Goal: Transaction & Acquisition: Register for event/course

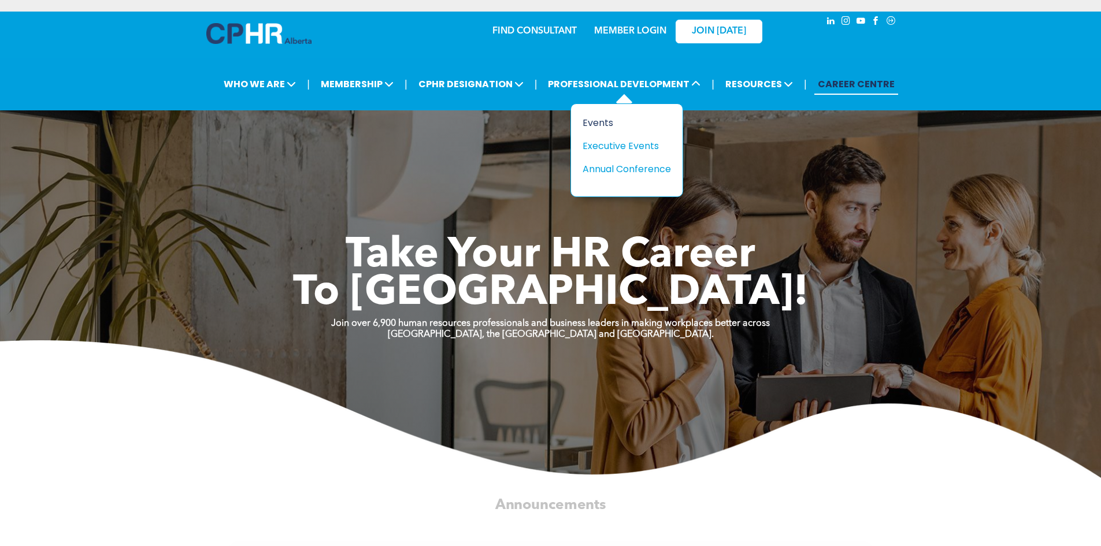
click at [600, 120] on div "Events" at bounding box center [623, 123] width 80 height 14
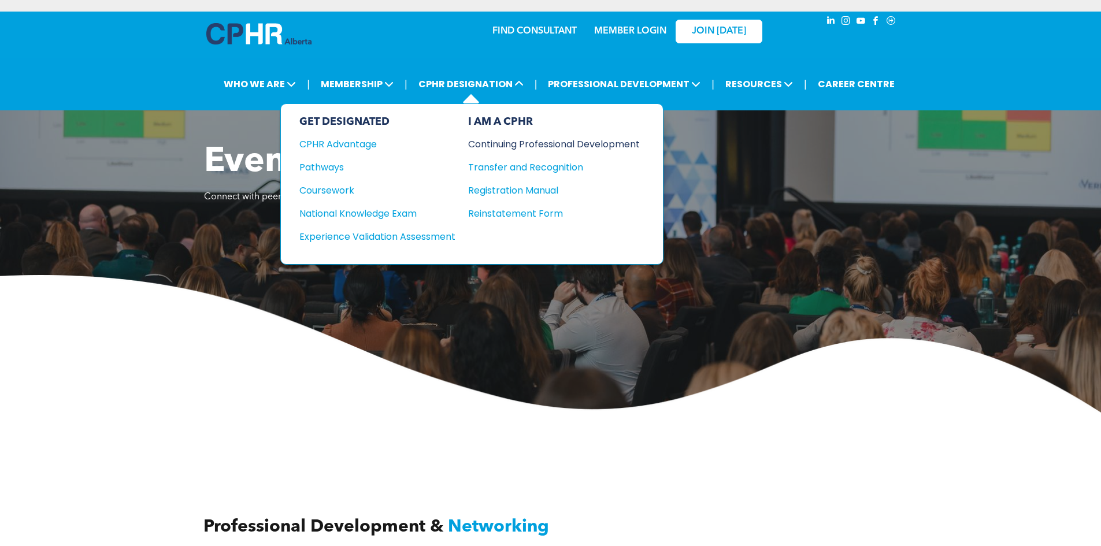
click at [502, 141] on div "Continuing Professional Development" at bounding box center [545, 144] width 154 height 14
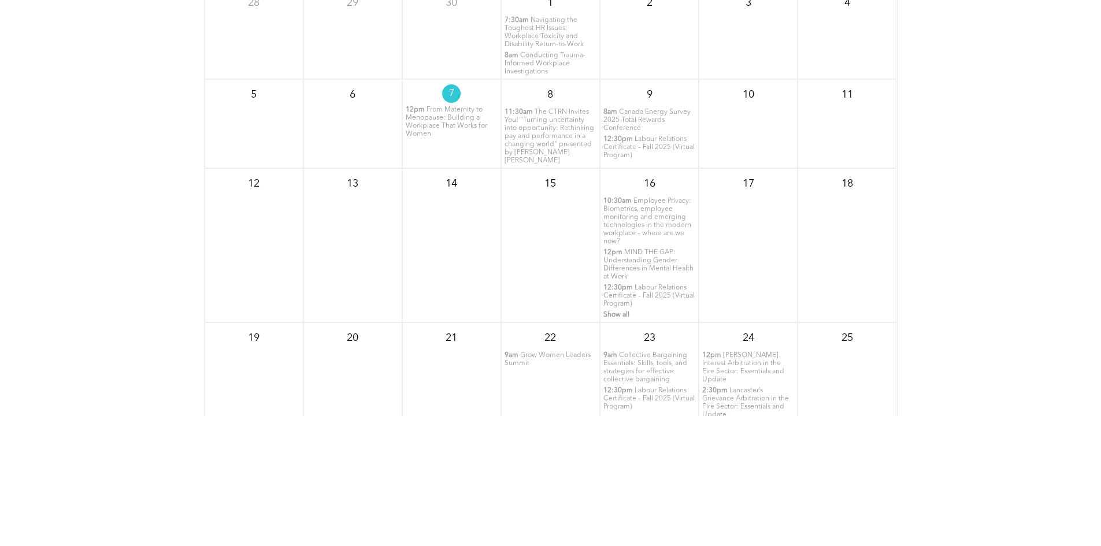
scroll to position [1445, 0]
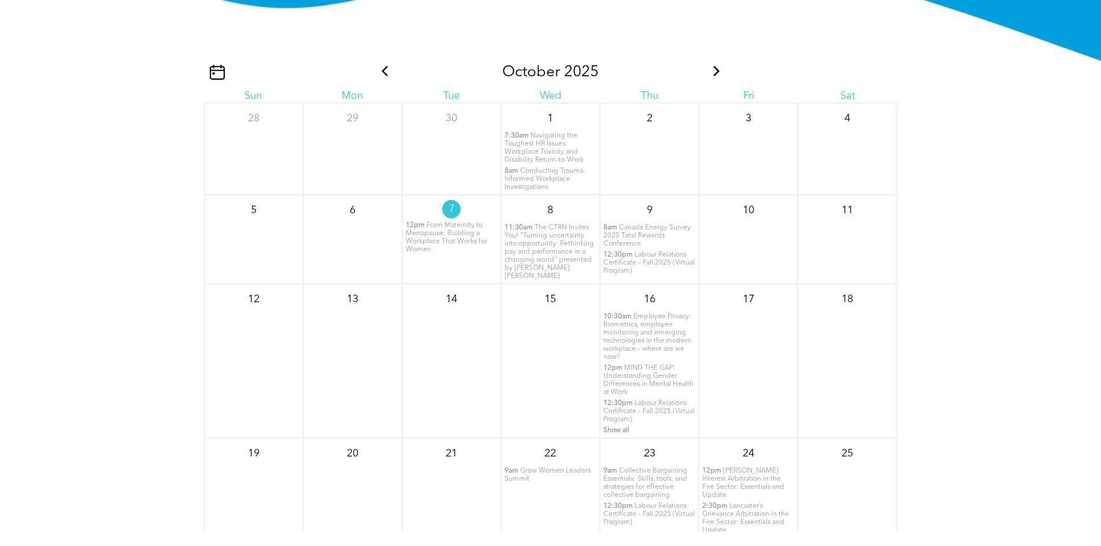
click at [711, 76] on icon at bounding box center [716, 71] width 15 height 10
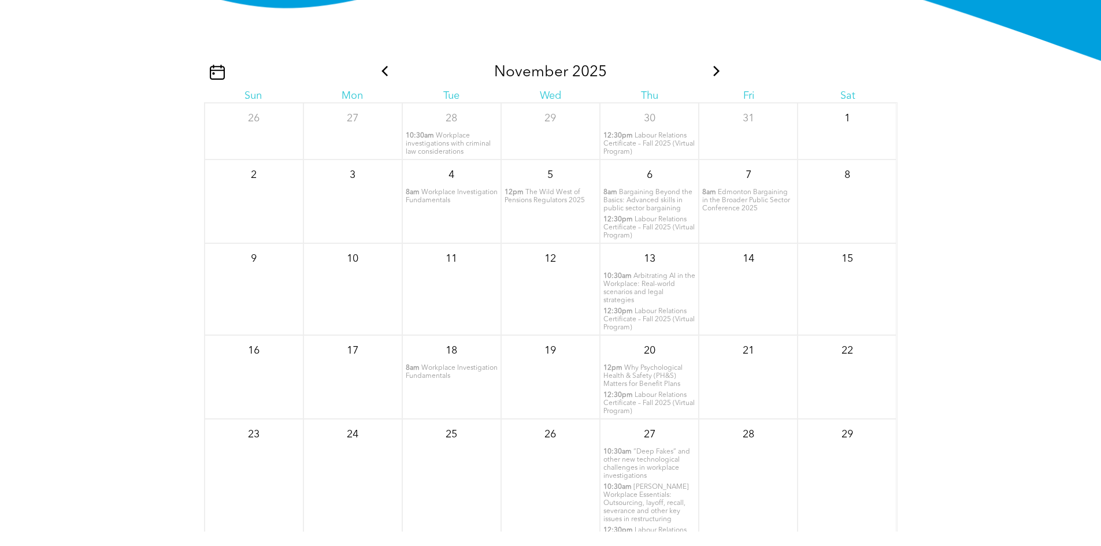
click at [435, 204] on span "Workplace Investigation Fundamentals" at bounding box center [452, 196] width 92 height 15
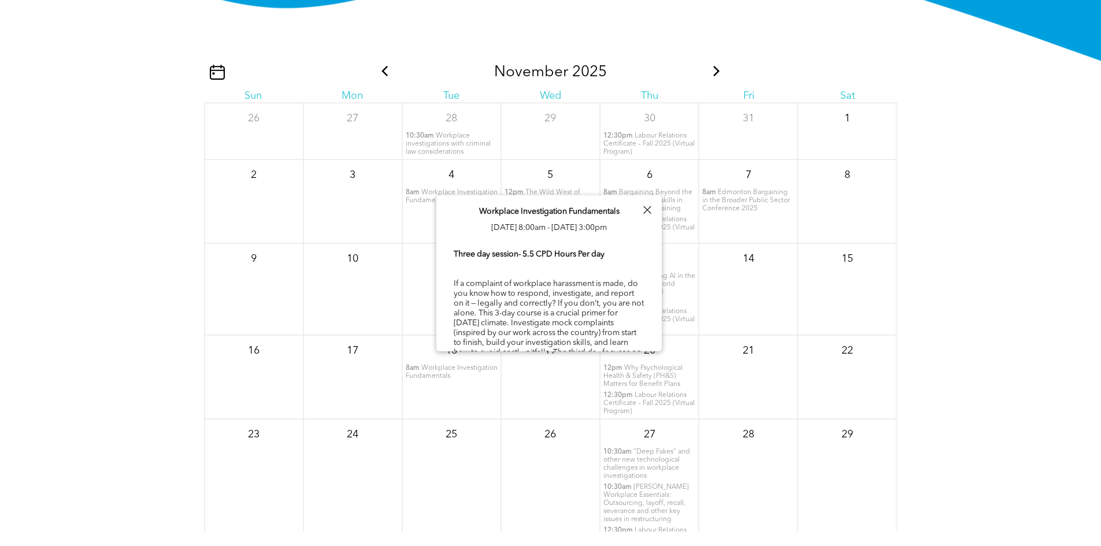
click at [645, 213] on div at bounding box center [647, 210] width 16 height 16
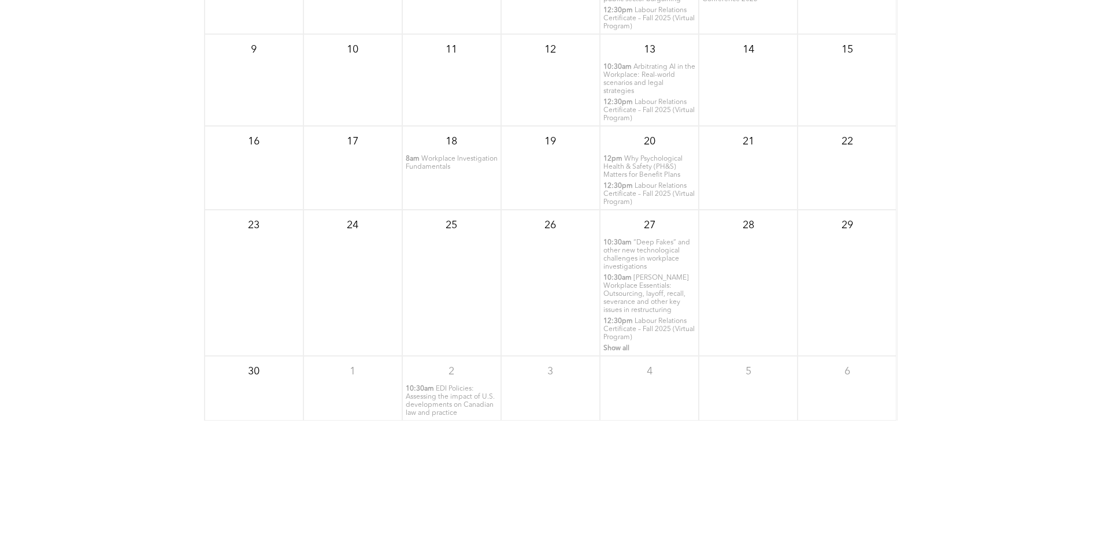
scroll to position [1560, 0]
click at [625, 259] on span "“Deep Fakes” and other new technological challenges in workplace investigations" at bounding box center [646, 250] width 87 height 31
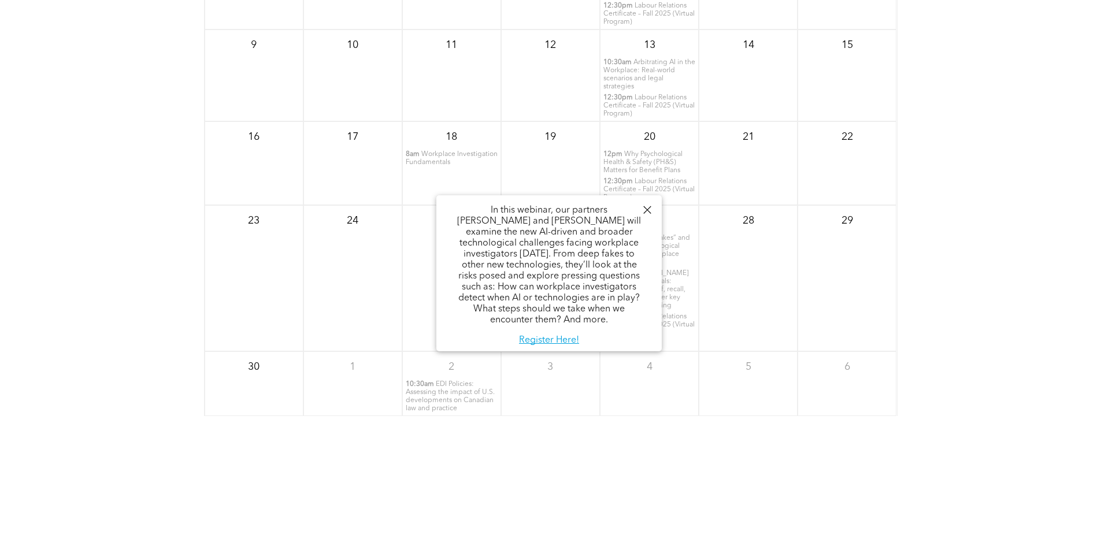
scroll to position [227, 0]
click at [566, 331] on link "Register Here!" at bounding box center [549, 332] width 60 height 9
click at [676, 482] on div "FAQs" at bounding box center [550, 542] width 1101 height 170
click at [643, 208] on div at bounding box center [647, 210] width 16 height 16
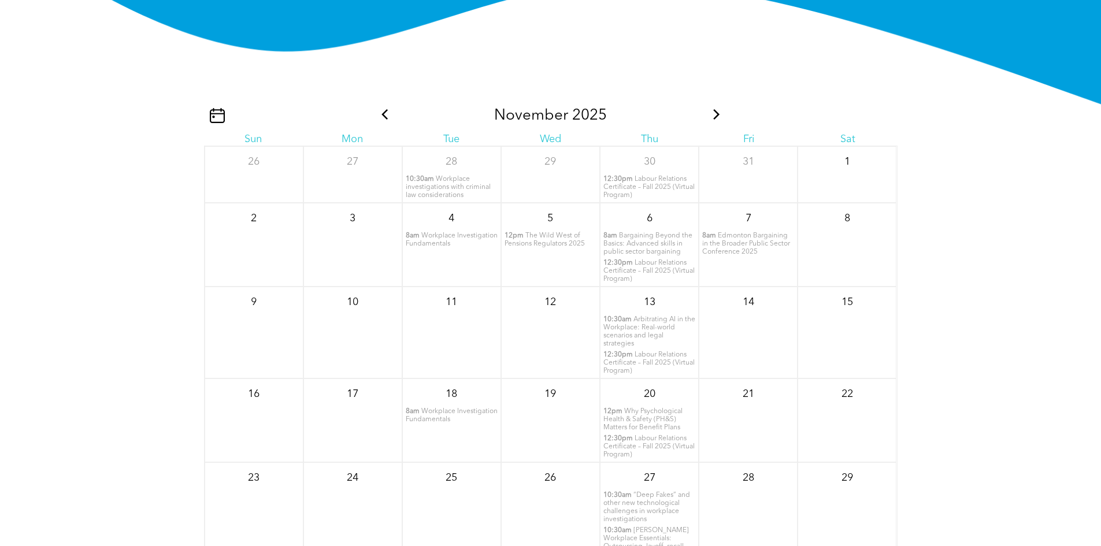
scroll to position [1387, 0]
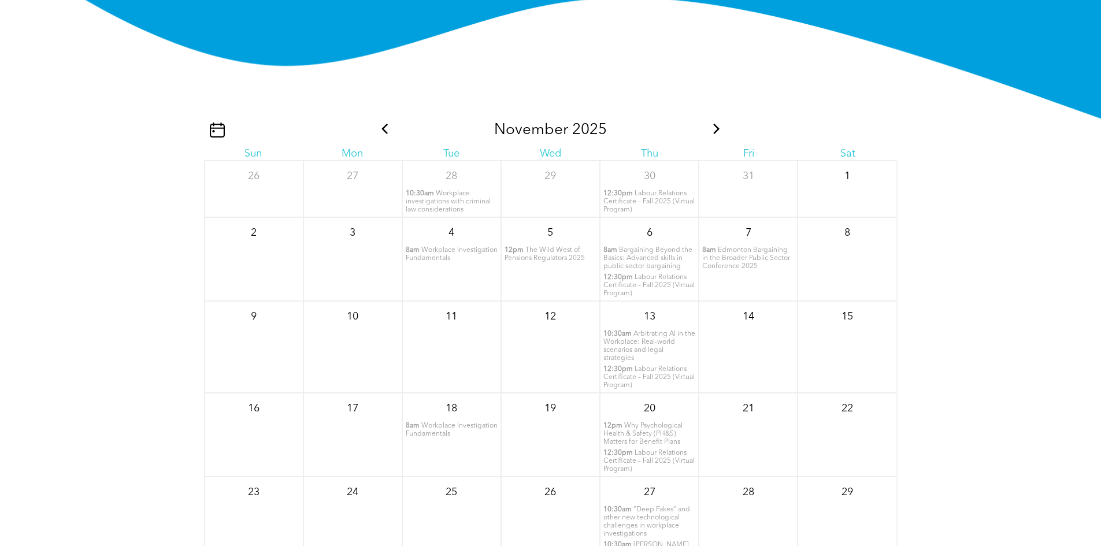
click at [712, 134] on icon at bounding box center [716, 129] width 15 height 10
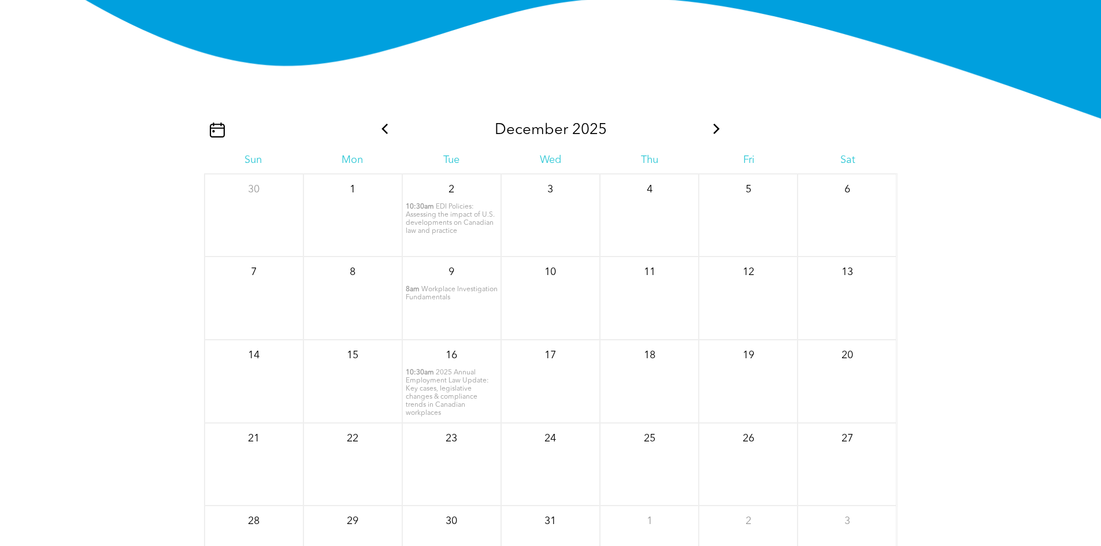
click at [707, 139] on div "December 2025" at bounding box center [550, 130] width 347 height 18
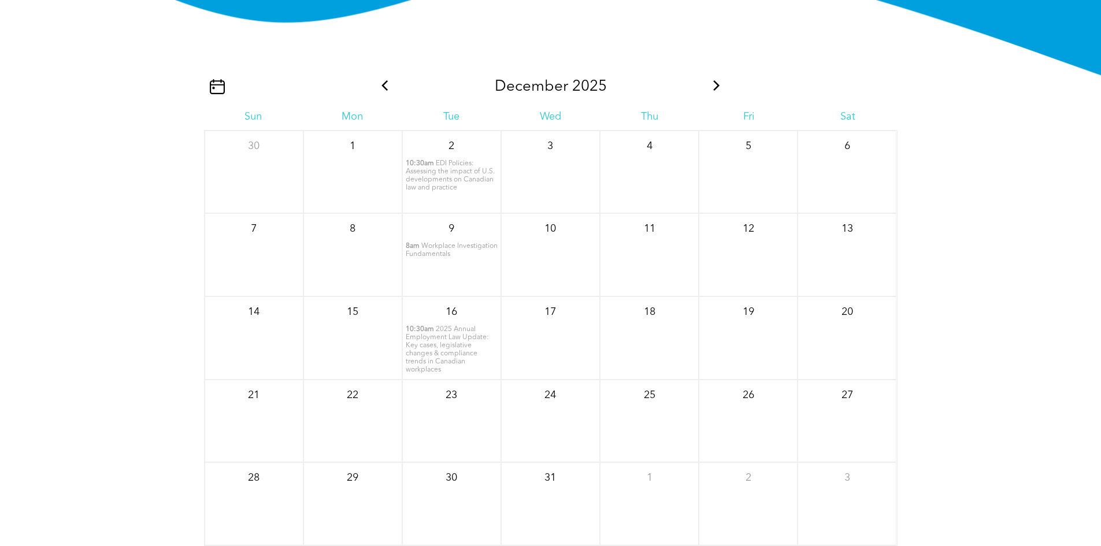
scroll to position [1271, 0]
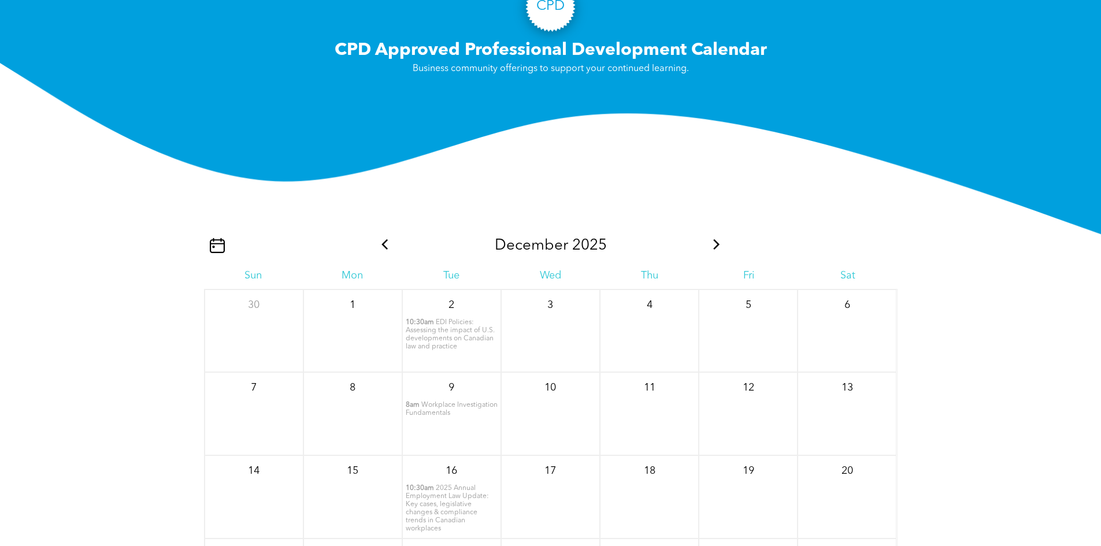
click at [388, 250] on icon at bounding box center [384, 244] width 15 height 10
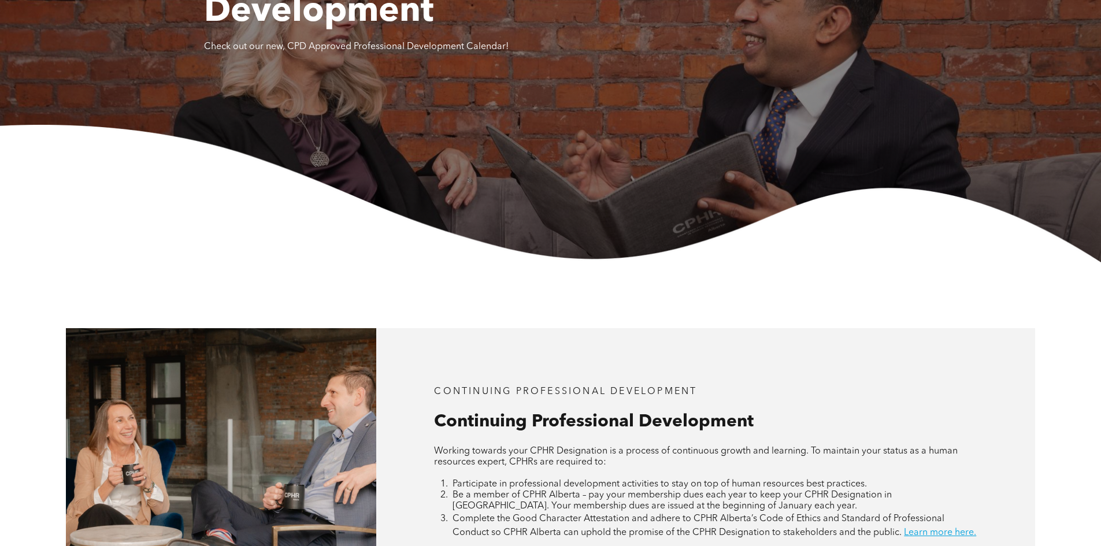
scroll to position [0, 0]
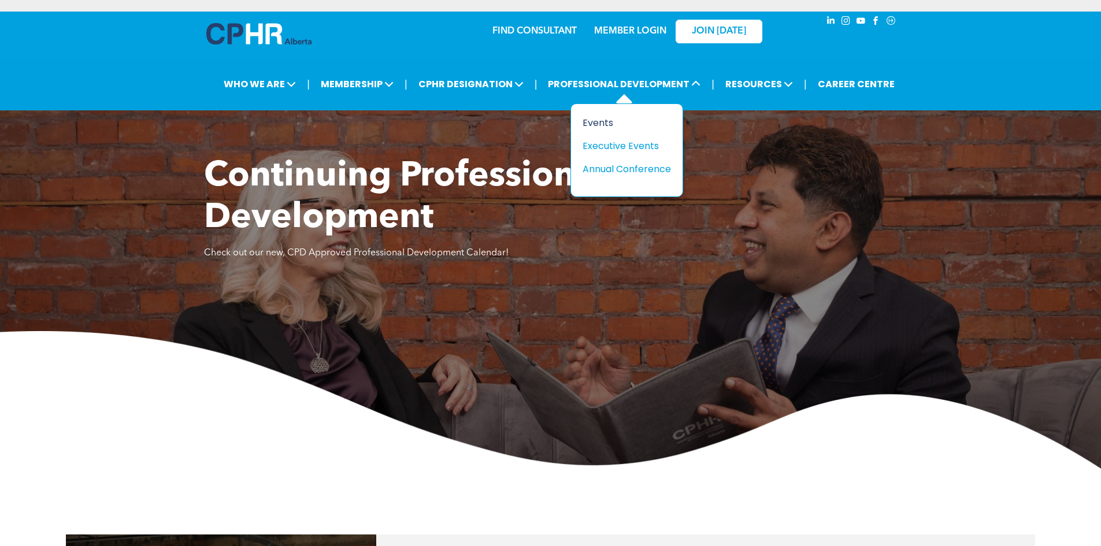
click at [593, 121] on div "Events" at bounding box center [623, 123] width 80 height 14
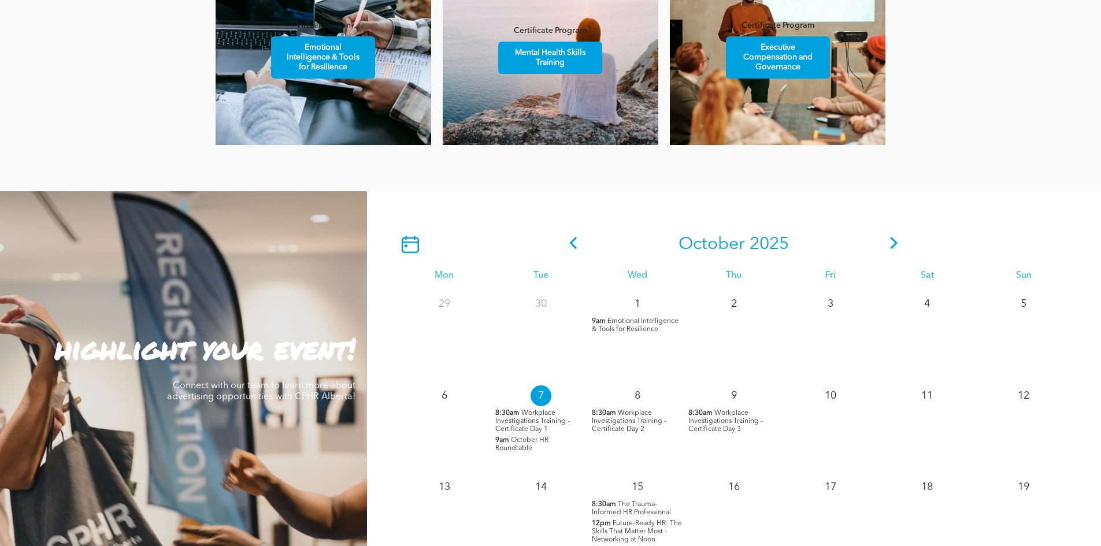
scroll to position [1045, 0]
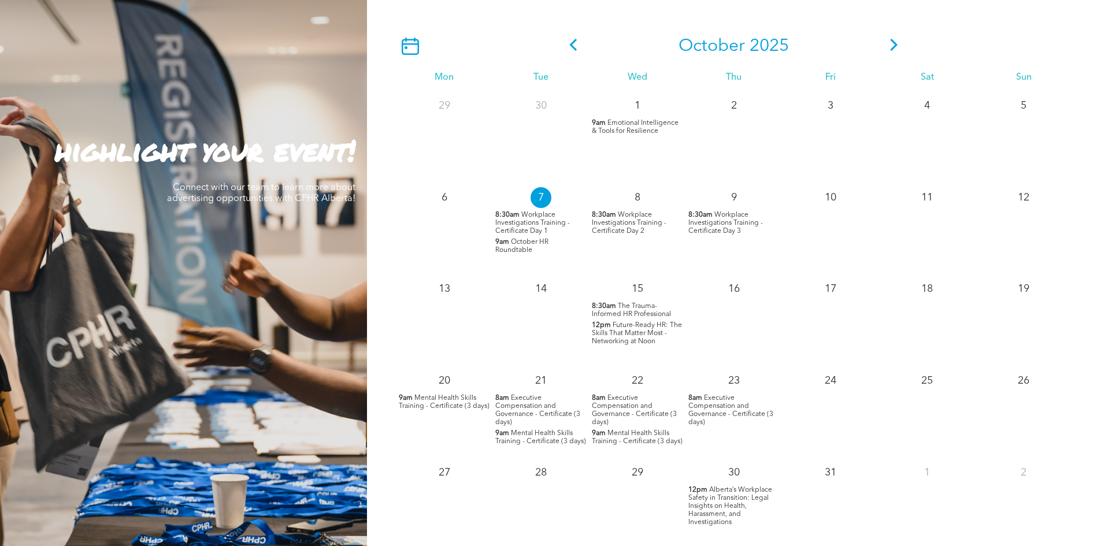
click at [636, 310] on span "The Trauma-Informed HR Professional" at bounding box center [631, 310] width 79 height 15
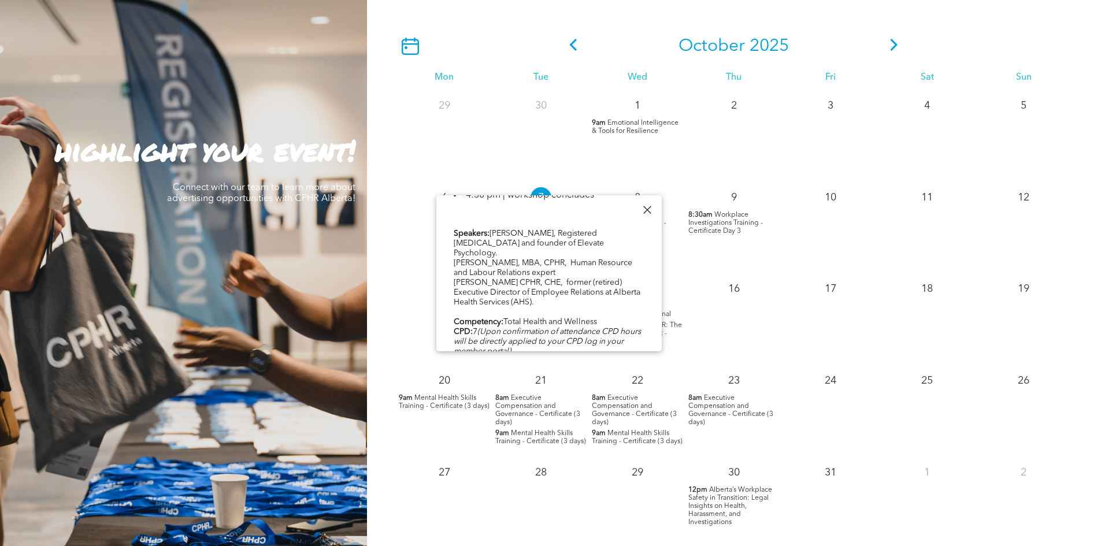
scroll to position [442, 0]
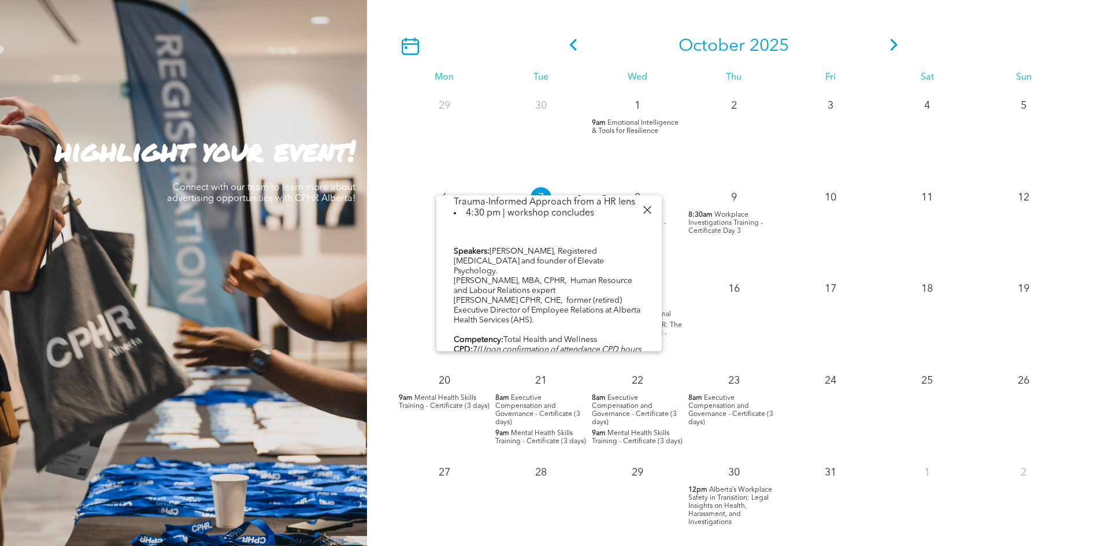
click at [647, 208] on div at bounding box center [647, 210] width 16 height 16
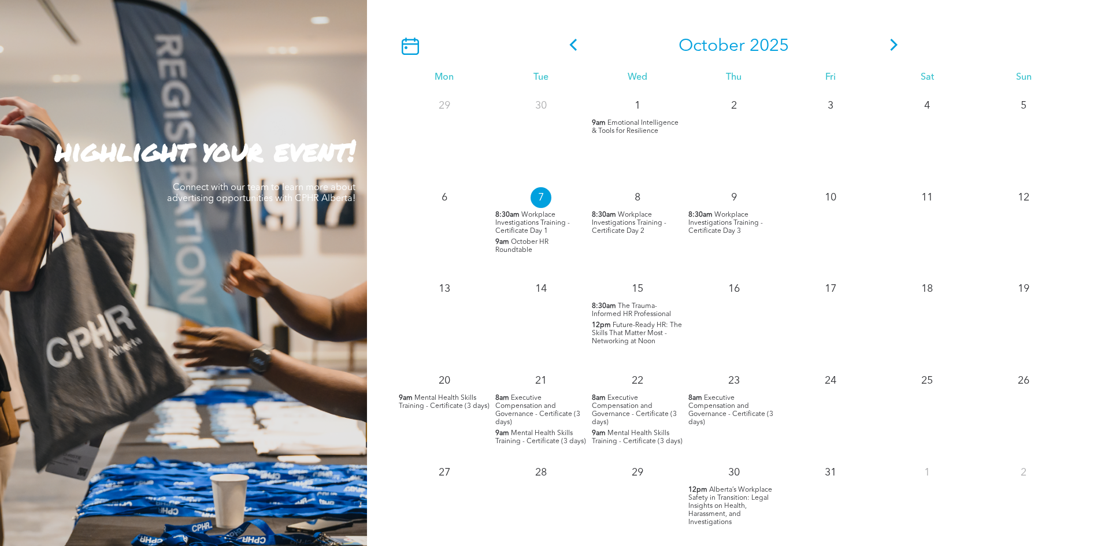
click at [625, 338] on span "Future-Ready HR: The Skills That Matter Most - Networking at Noon" at bounding box center [637, 333] width 90 height 23
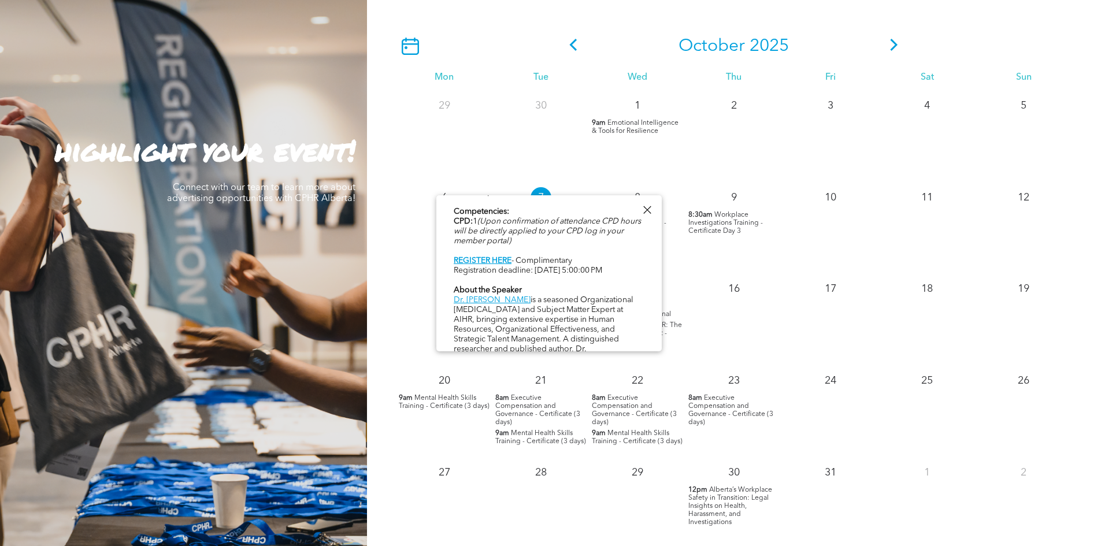
scroll to position [578, 0]
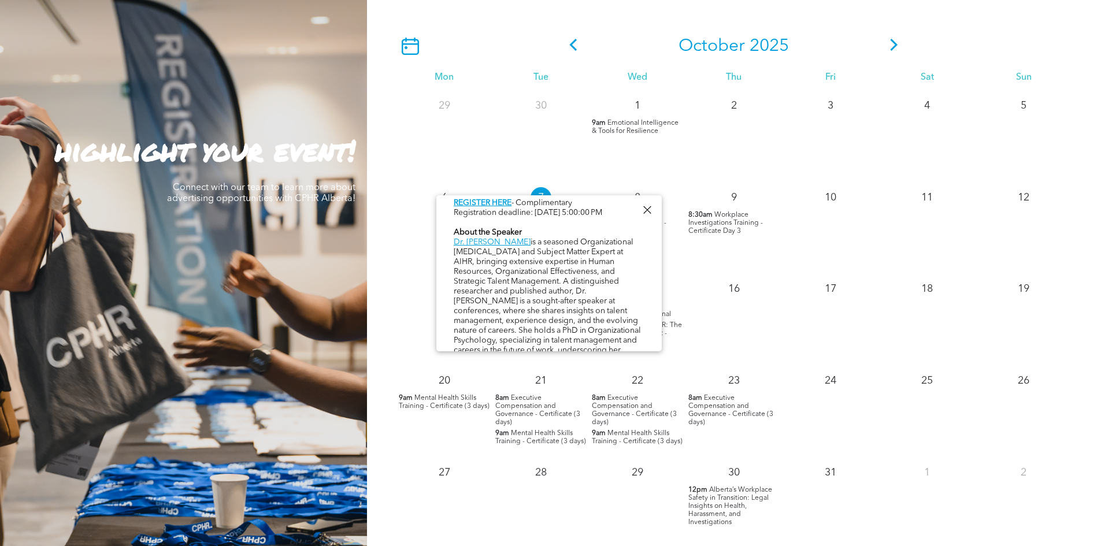
click at [645, 207] on div at bounding box center [647, 210] width 16 height 16
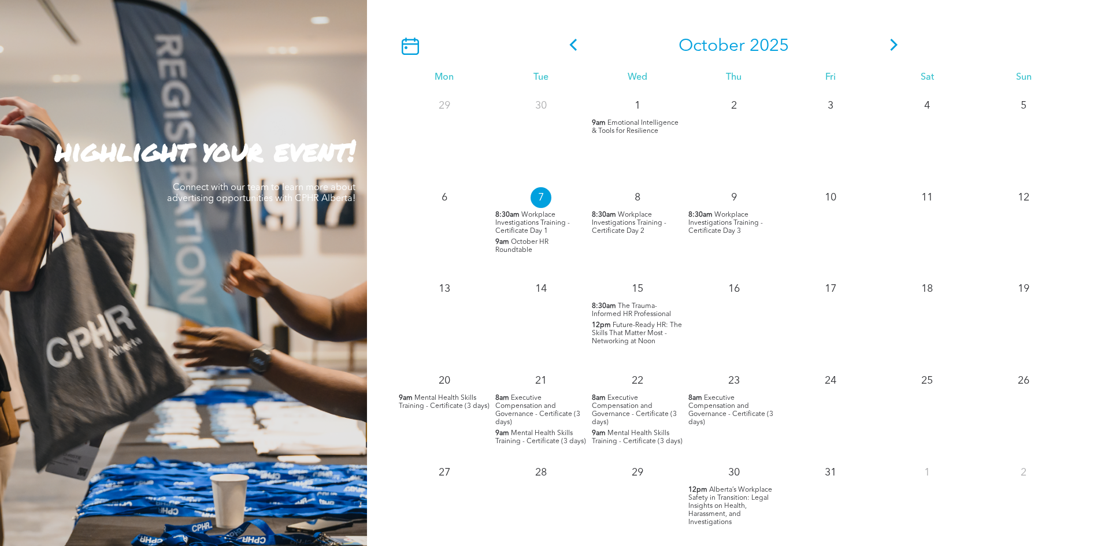
click at [893, 44] on icon at bounding box center [895, 45] width 8 height 12
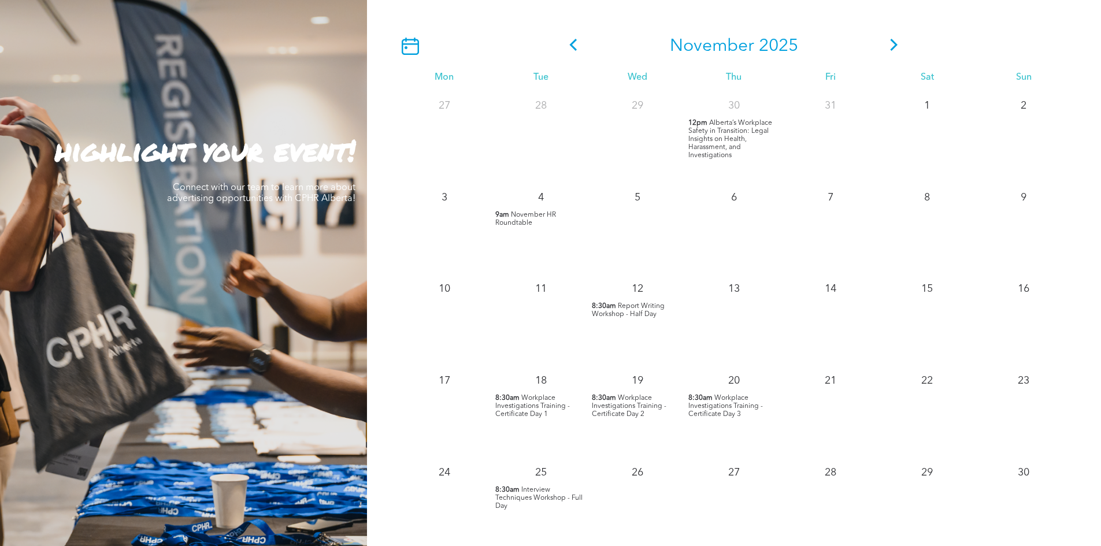
click at [892, 46] on icon at bounding box center [893, 45] width 17 height 12
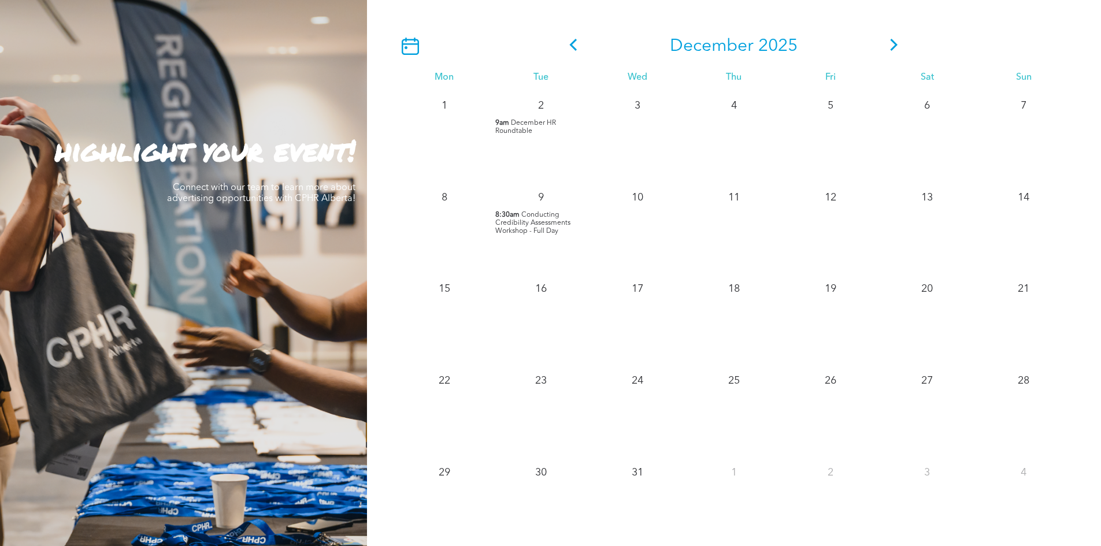
click at [565, 50] on icon at bounding box center [573, 45] width 17 height 12
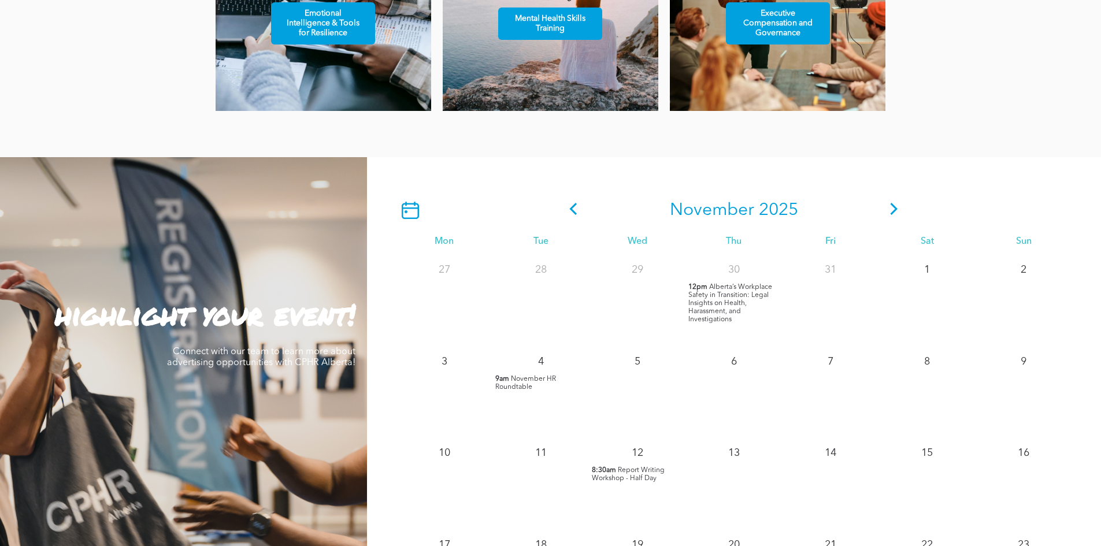
scroll to position [871, 0]
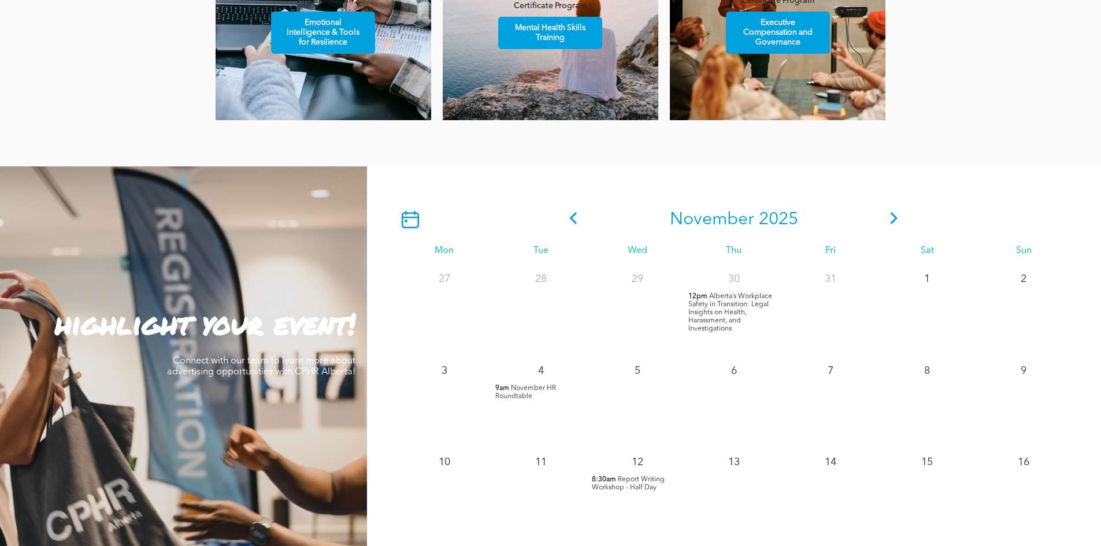
click at [721, 317] on span "Alberta’s Workplace Safety in Transition: Legal Insights on Health, Harassment,…" at bounding box center [730, 312] width 84 height 39
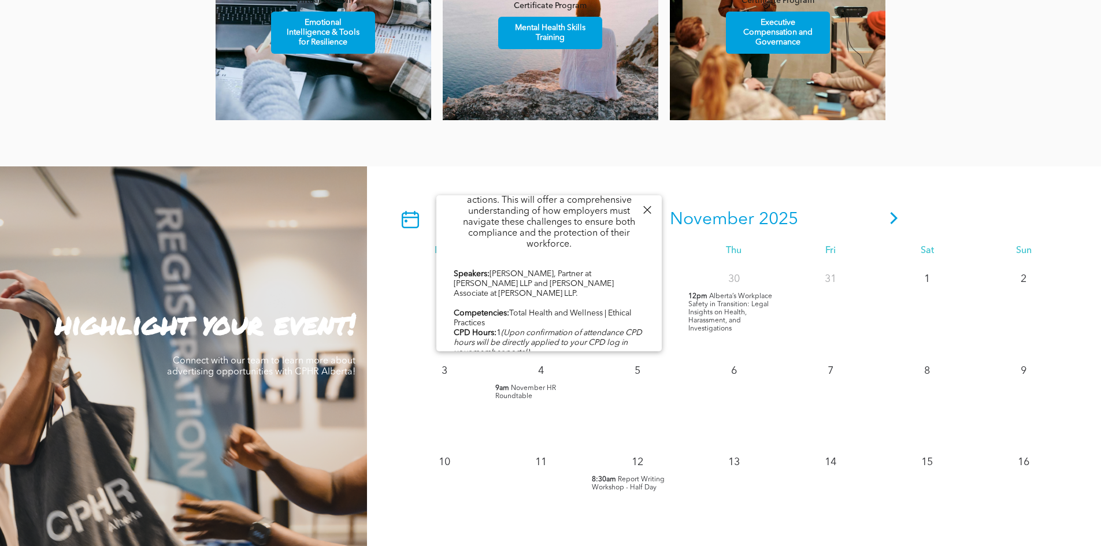
scroll to position [568, 0]
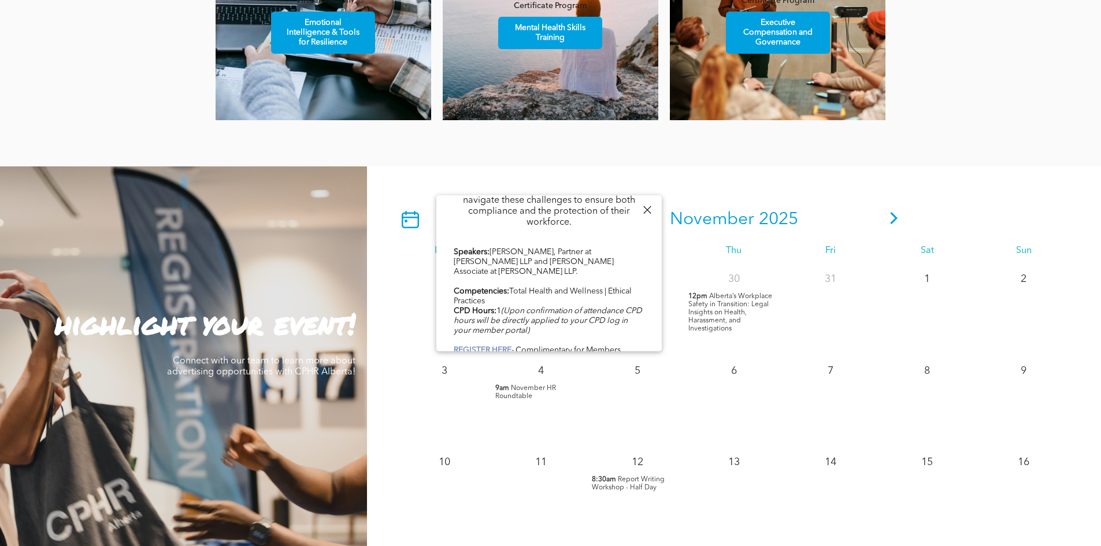
click at [502, 346] on b "REGISTER HERE" at bounding box center [483, 350] width 58 height 8
click at [764, 416] on div "6" at bounding box center [733, 402] width 97 height 92
click at [896, 217] on icon at bounding box center [893, 218] width 17 height 12
click at [647, 209] on div at bounding box center [647, 210] width 16 height 16
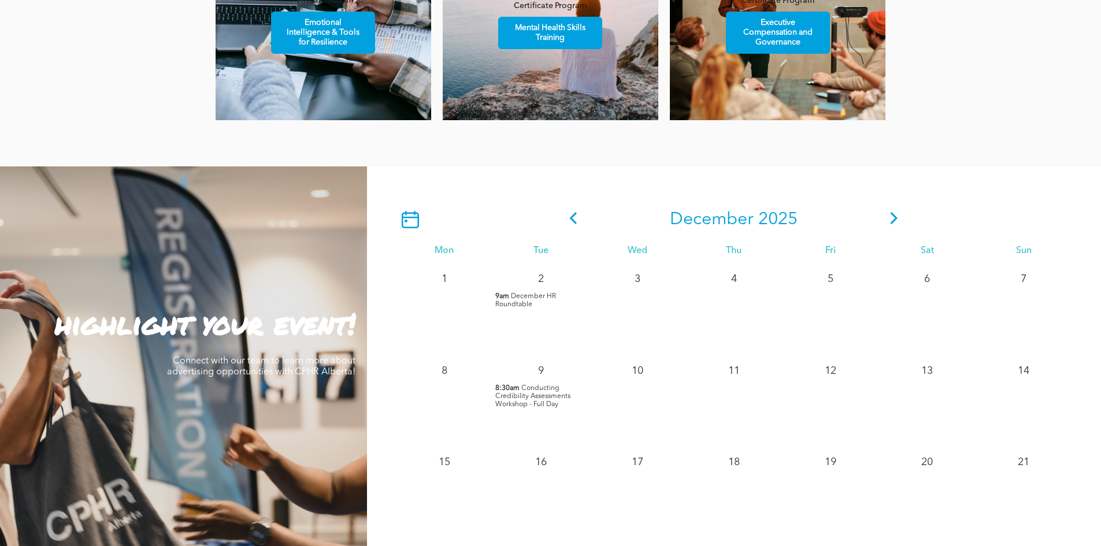
click at [891, 221] on icon at bounding box center [893, 218] width 17 height 12
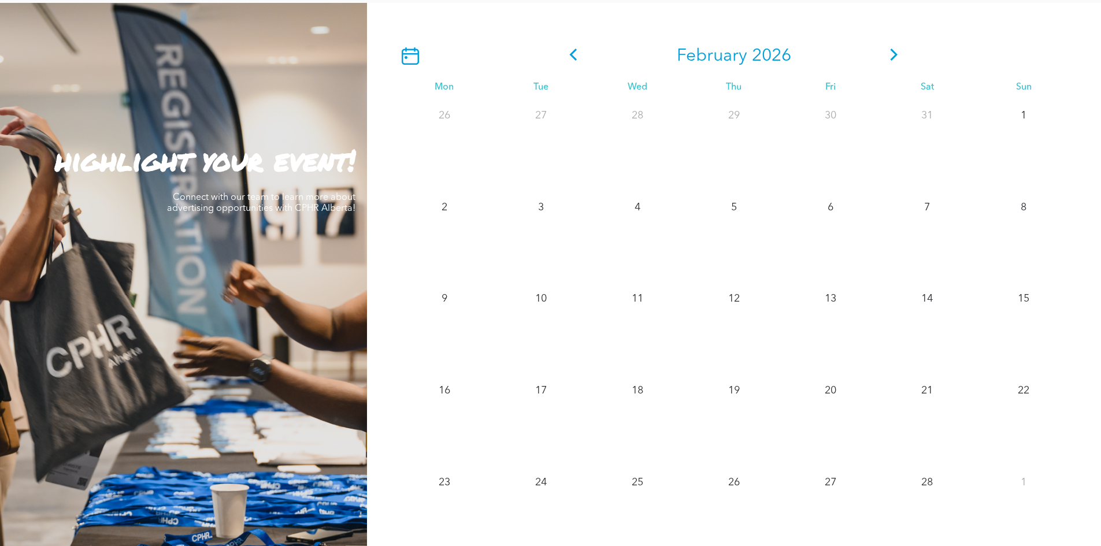
scroll to position [1045, 0]
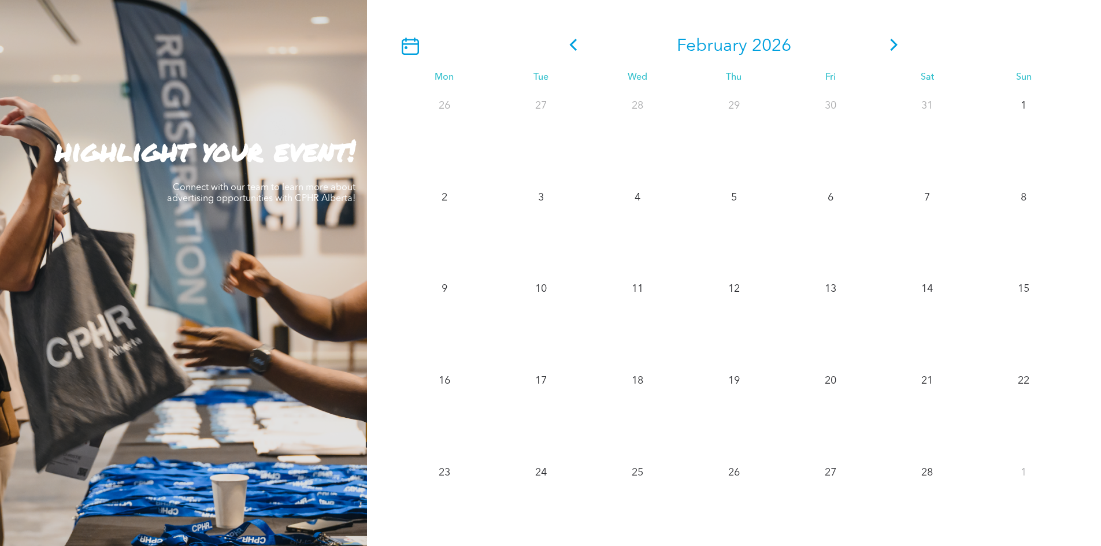
click at [567, 49] on icon at bounding box center [573, 45] width 17 height 12
click at [568, 49] on icon at bounding box center [573, 45] width 17 height 12
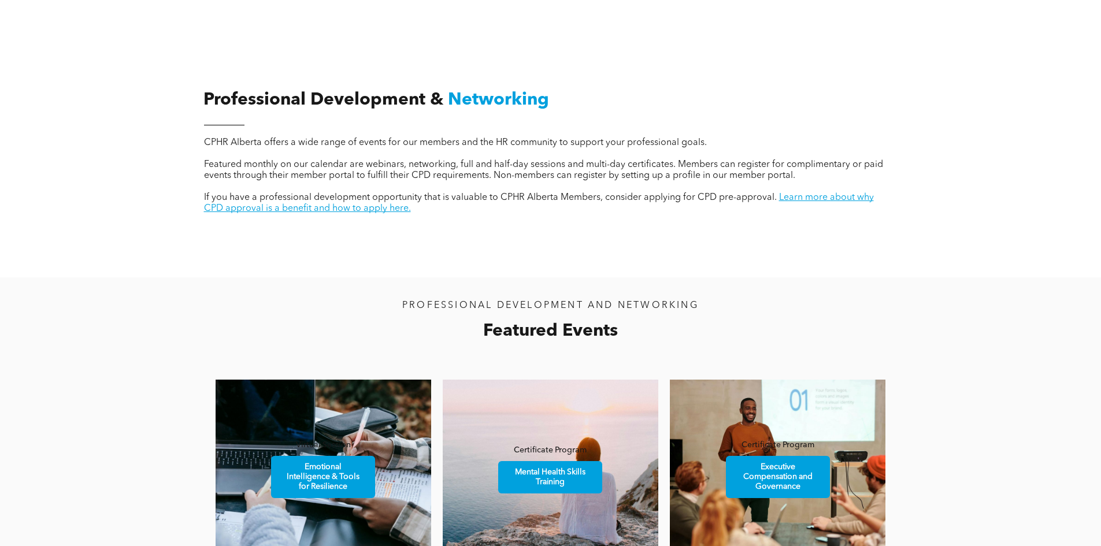
scroll to position [351, 0]
